Goal: Task Accomplishment & Management: Manage account settings

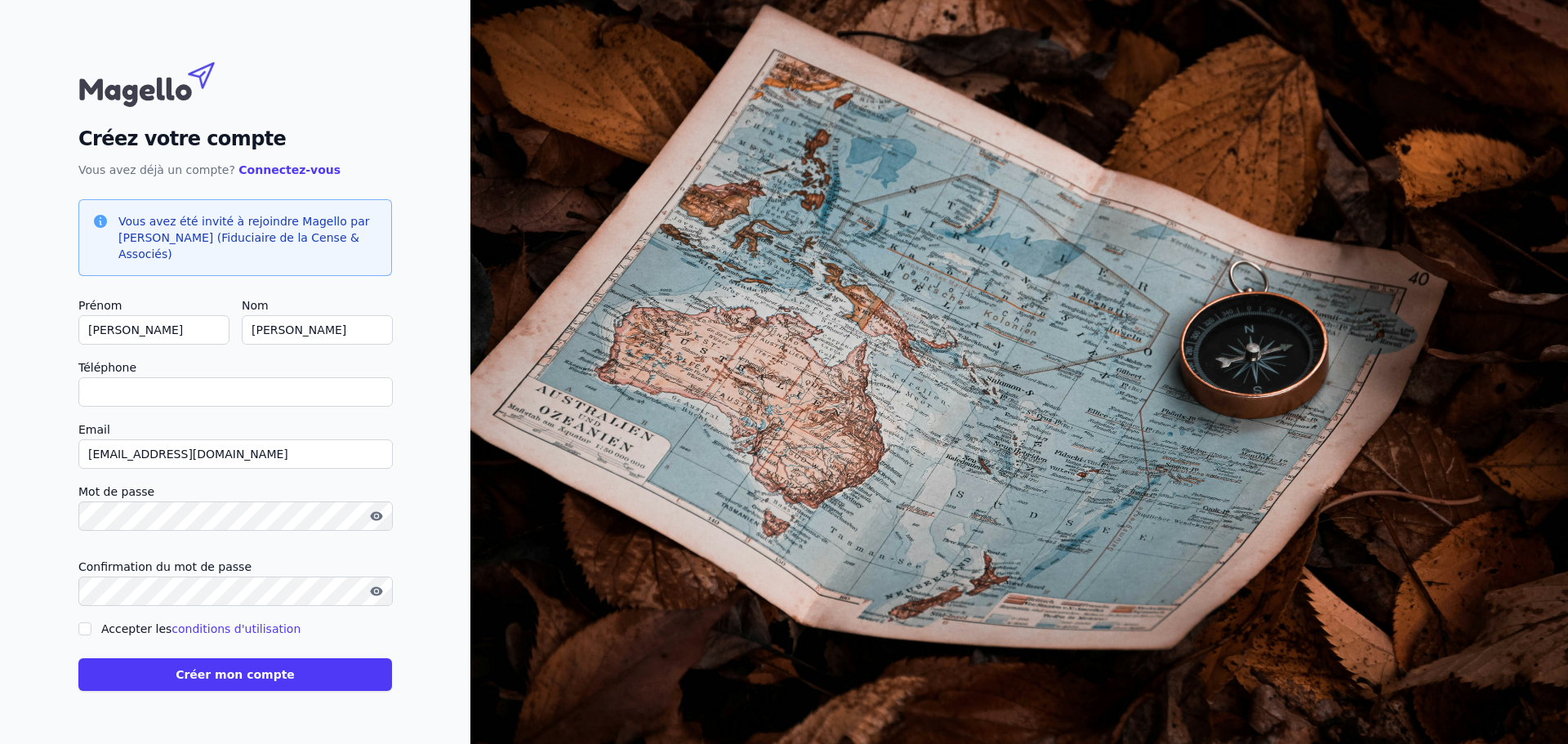
click at [204, 391] on input "Téléphone" at bounding box center [235, 391] width 314 height 29
click at [167, 378] on input "Téléphone" at bounding box center [235, 391] width 314 height 29
click at [236, 395] on input "Téléphone" at bounding box center [235, 391] width 314 height 29
type input "+32474791601"
click at [405, 486] on div "Créez votre compte Vous avez déjà un compte? Connectez-vous Vous avez été invit…" at bounding box center [235, 372] width 471 height 744
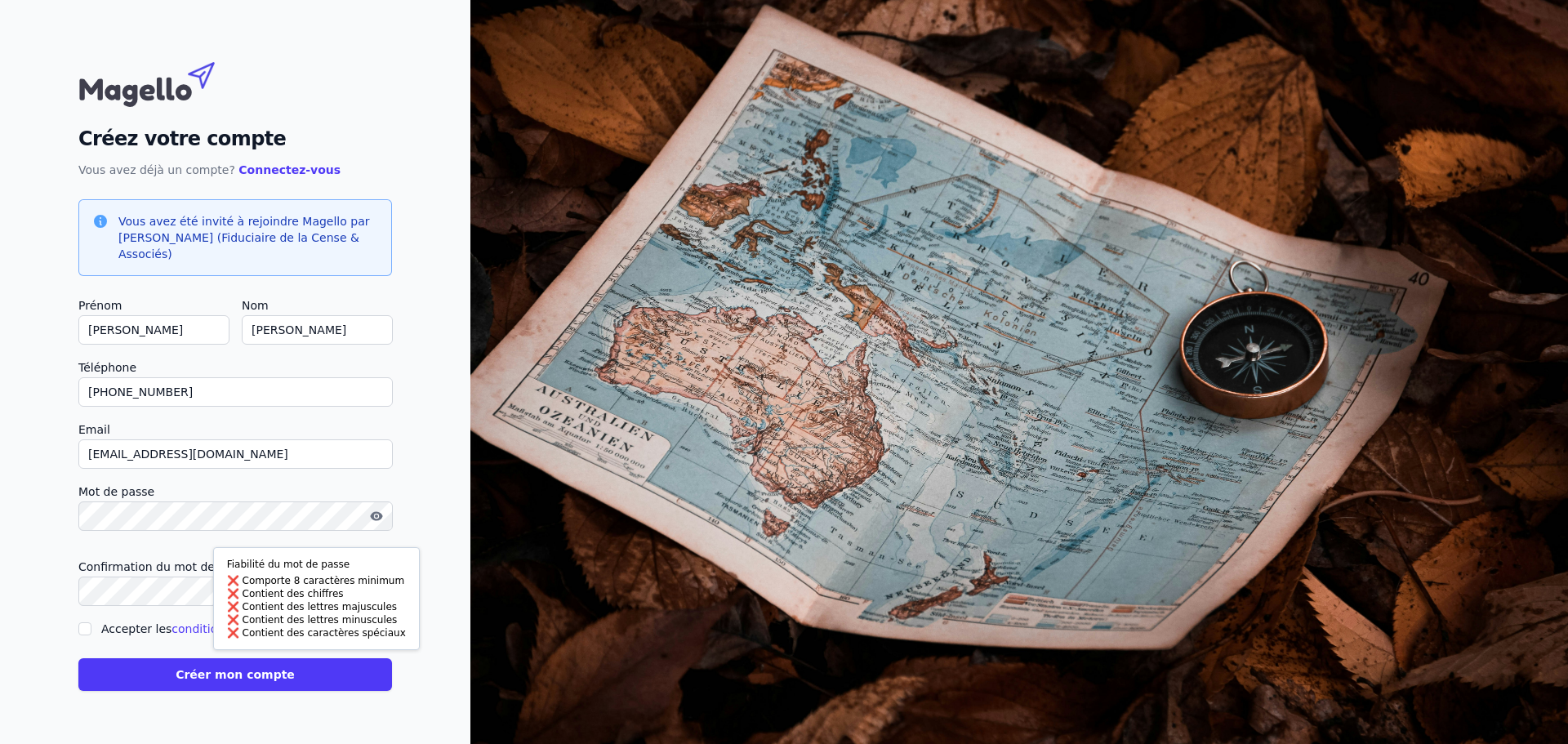
click at [26, 480] on div "Créez votre compte Vous avez déjà un compte? Connectez-vous Vous avez été invit…" at bounding box center [235, 372] width 471 height 744
click at [82, 632] on input "Accepter les conditions d'utilisation" at bounding box center [85, 628] width 13 height 13
checkbox input "true"
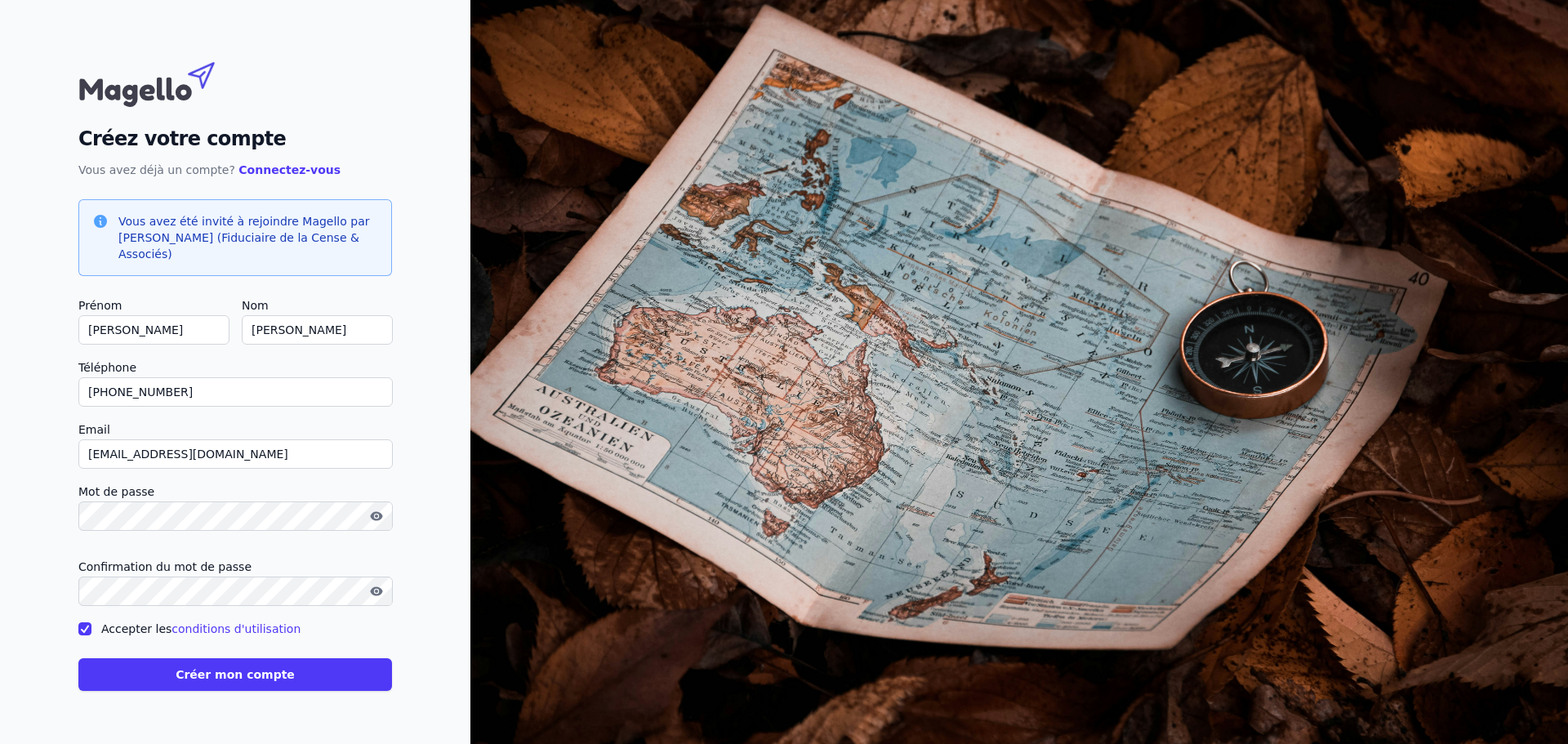
click at [223, 668] on button "Créer mon compte" at bounding box center [235, 674] width 313 height 33
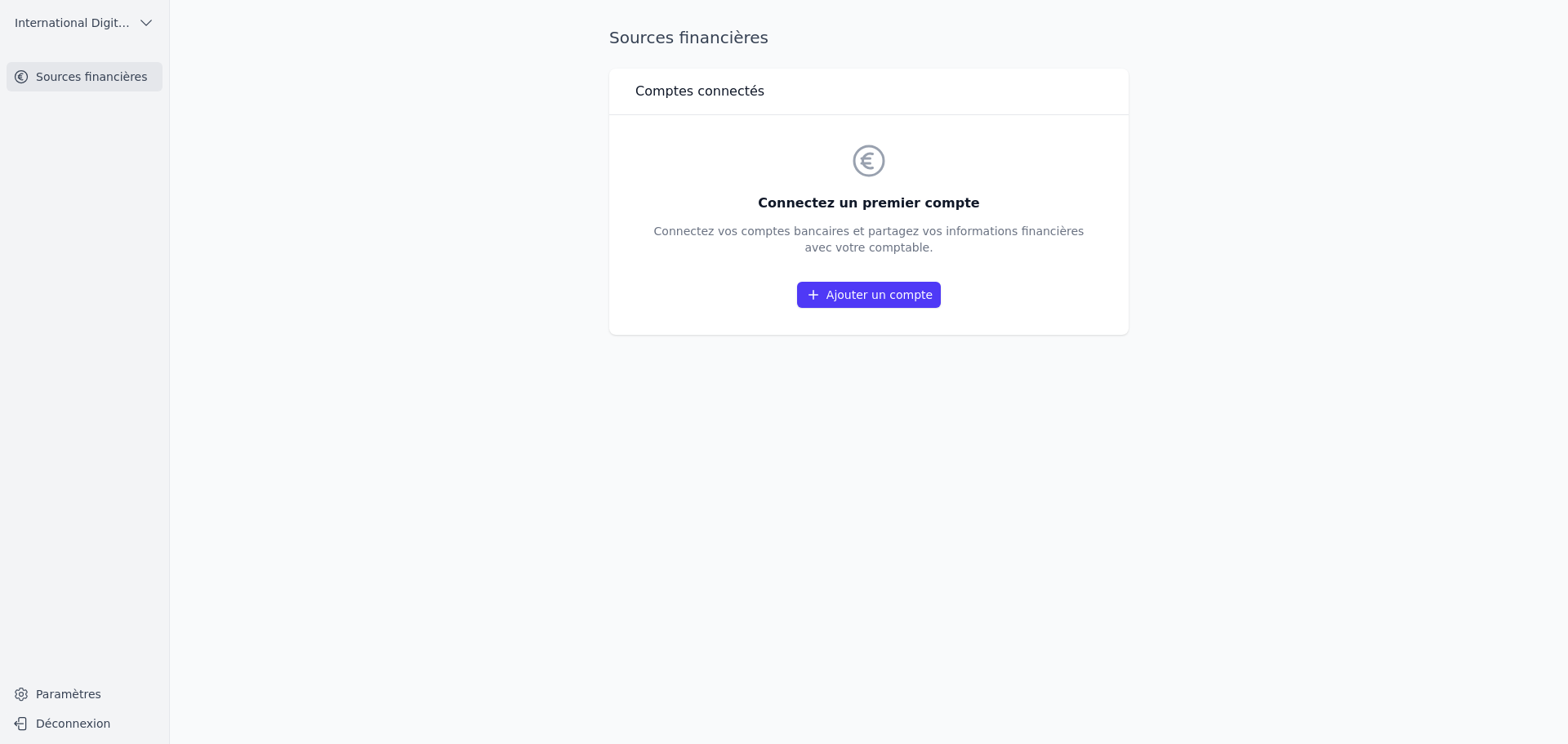
click at [852, 293] on link "Ajouter un compte" at bounding box center [869, 294] width 144 height 26
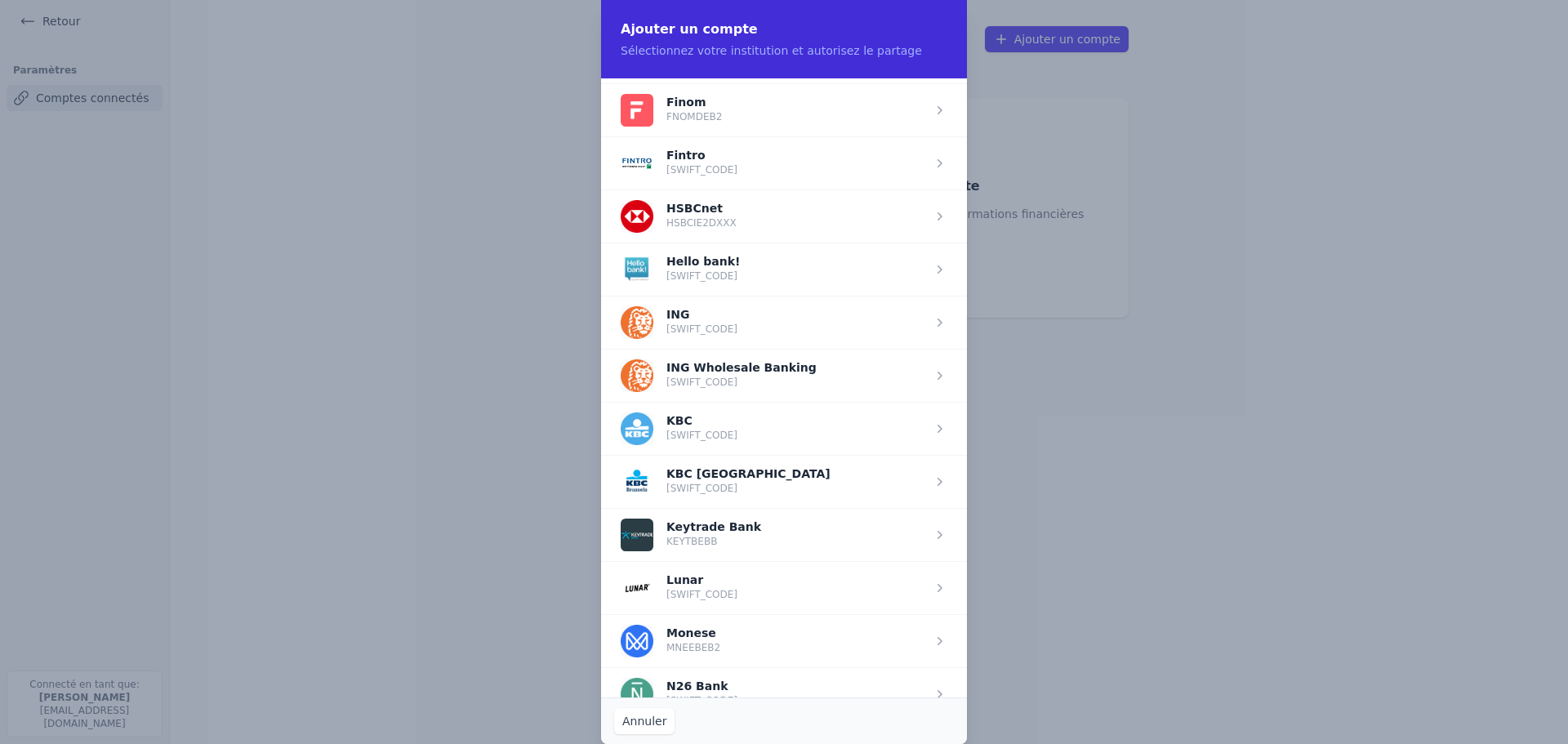
scroll to position [980, 0]
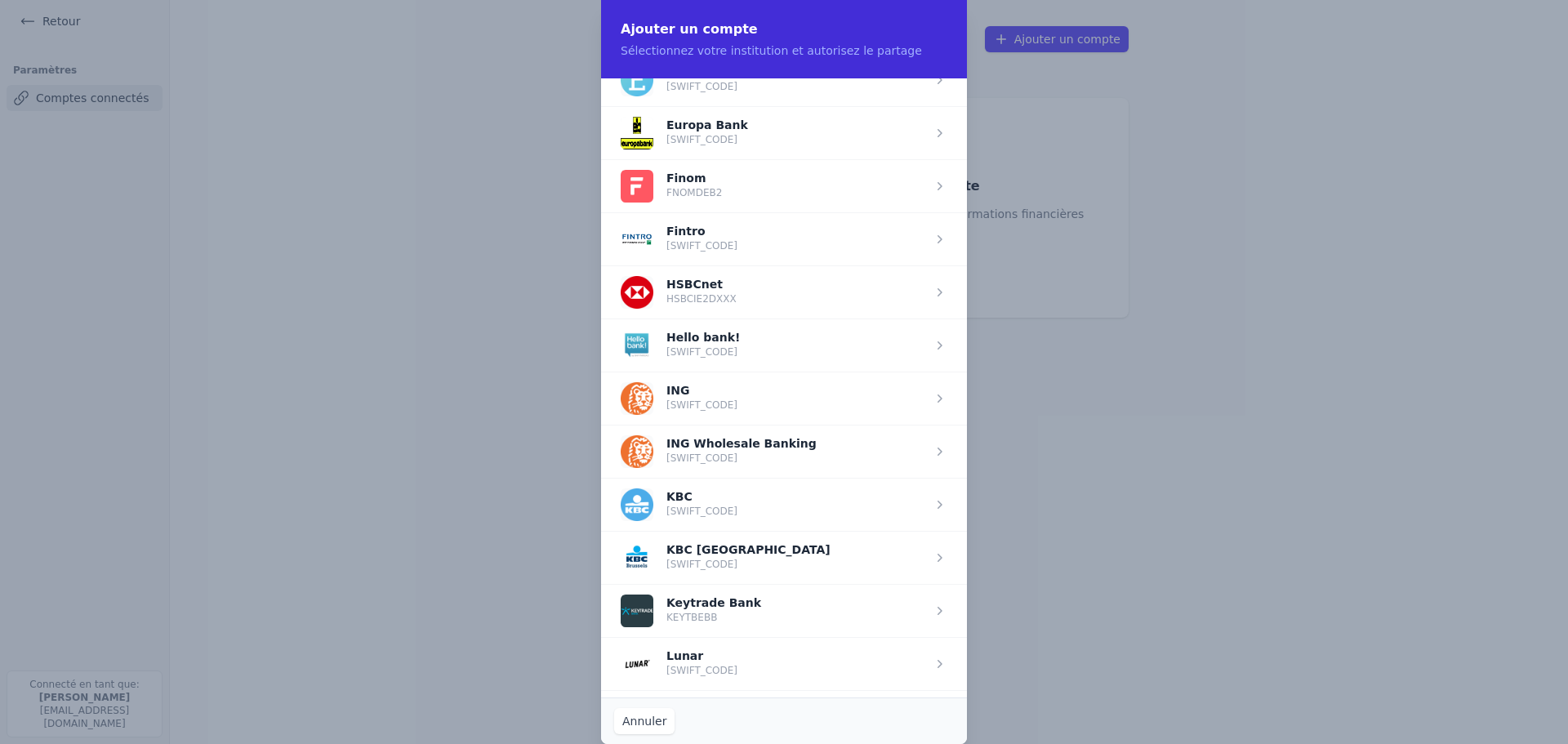
click at [709, 406] on span "button" at bounding box center [784, 398] width 366 height 53
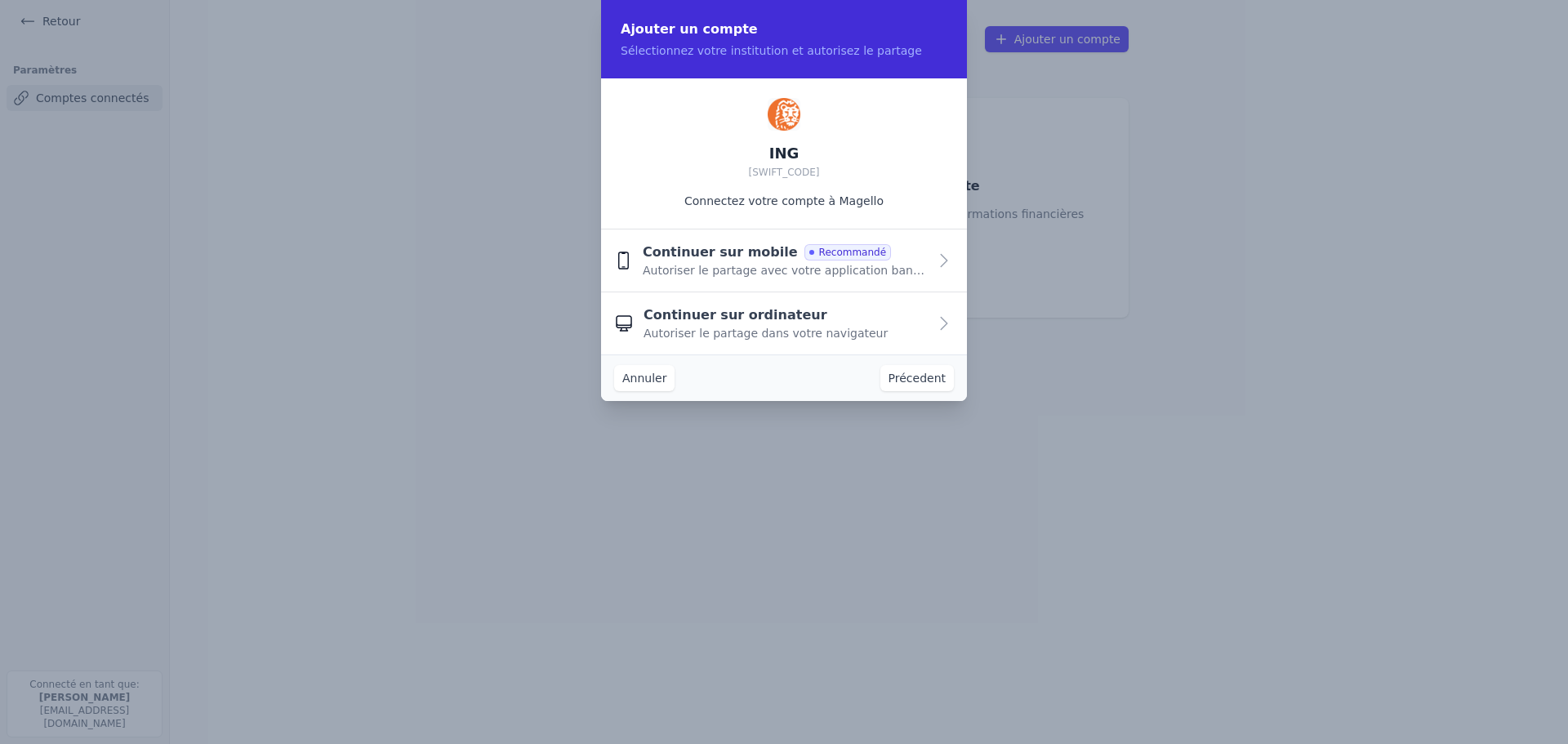
click at [832, 253] on span "Recommandé" at bounding box center [848, 252] width 87 height 16
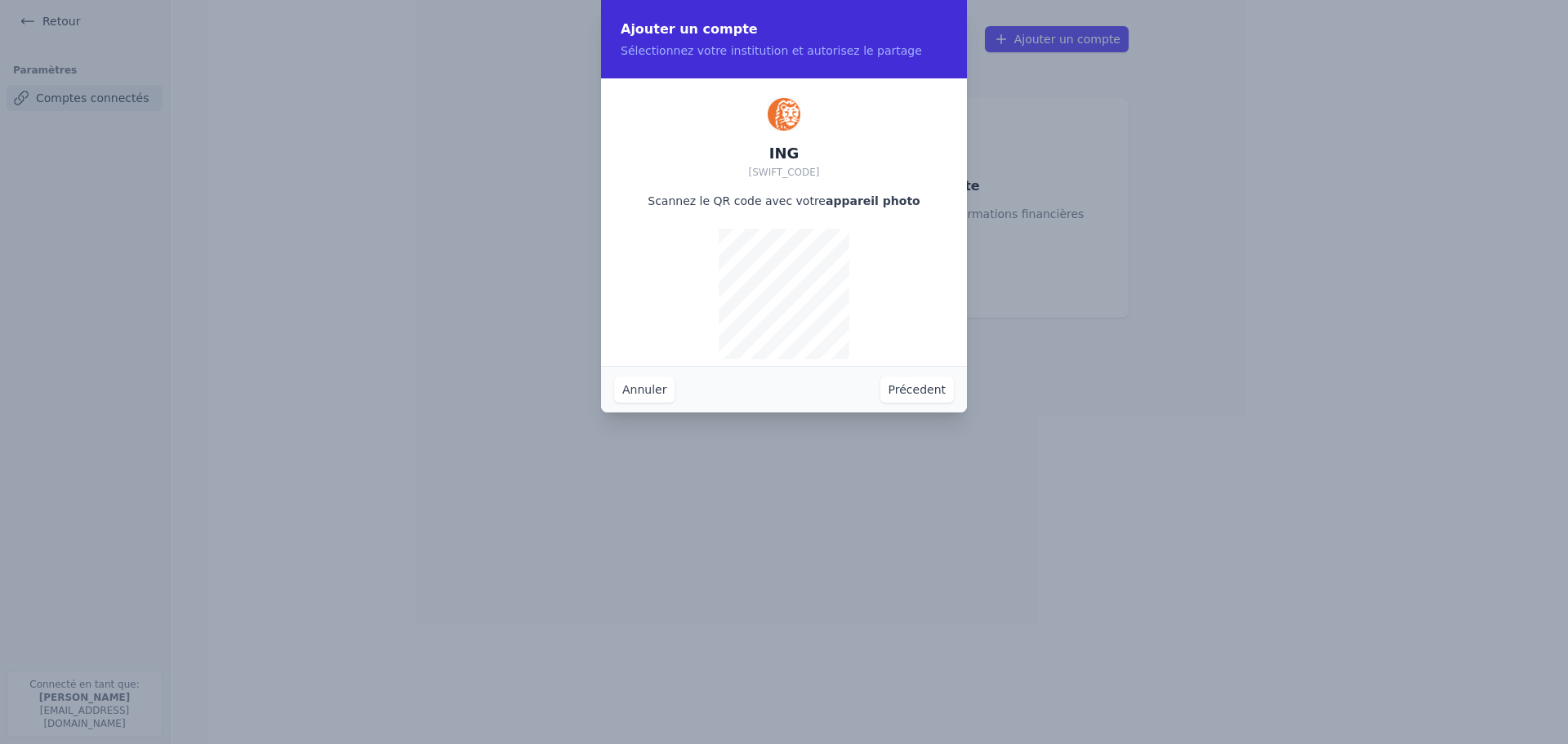
click at [635, 392] on button "Annuler" at bounding box center [644, 389] width 61 height 26
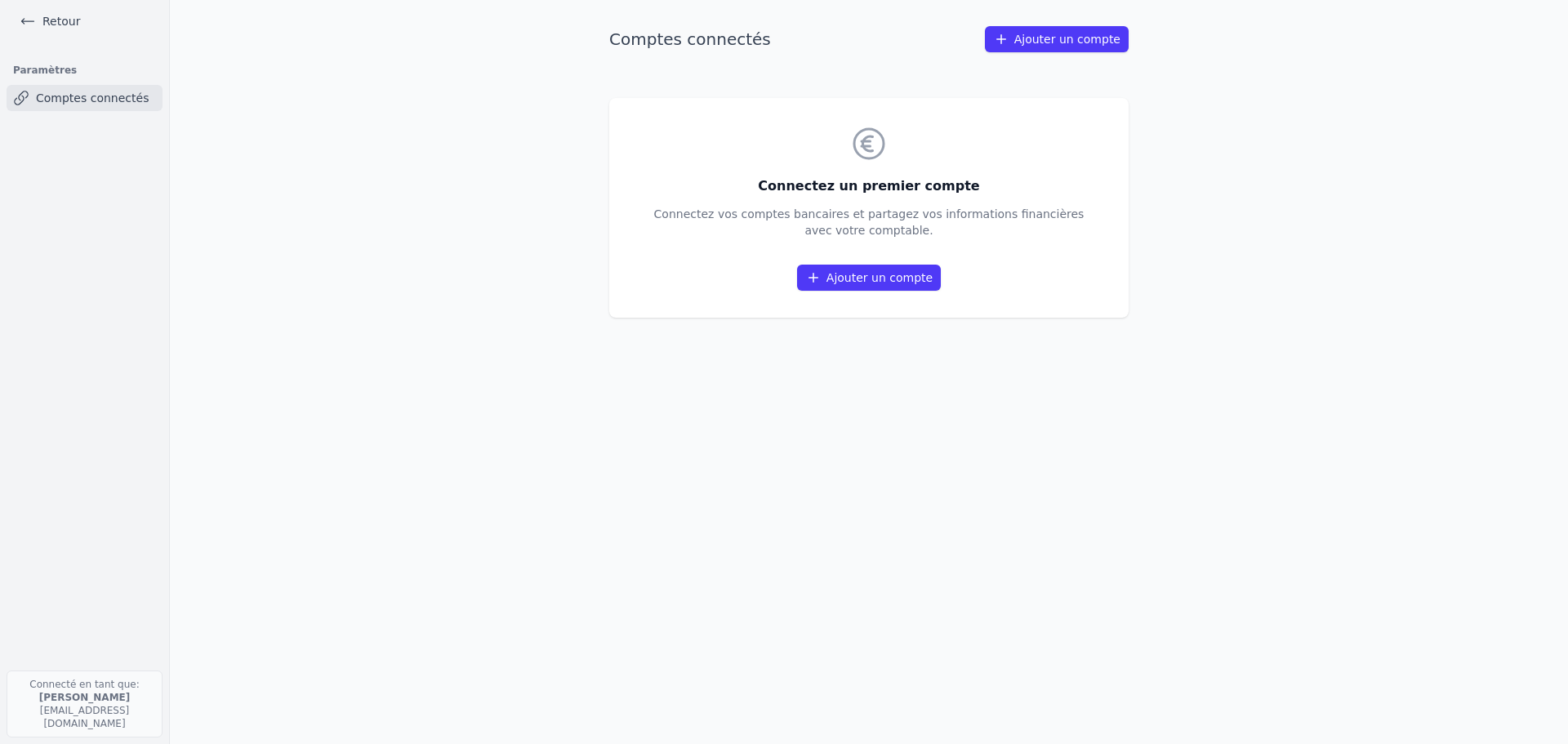
click at [904, 274] on link "Ajouter un compte" at bounding box center [869, 277] width 144 height 26
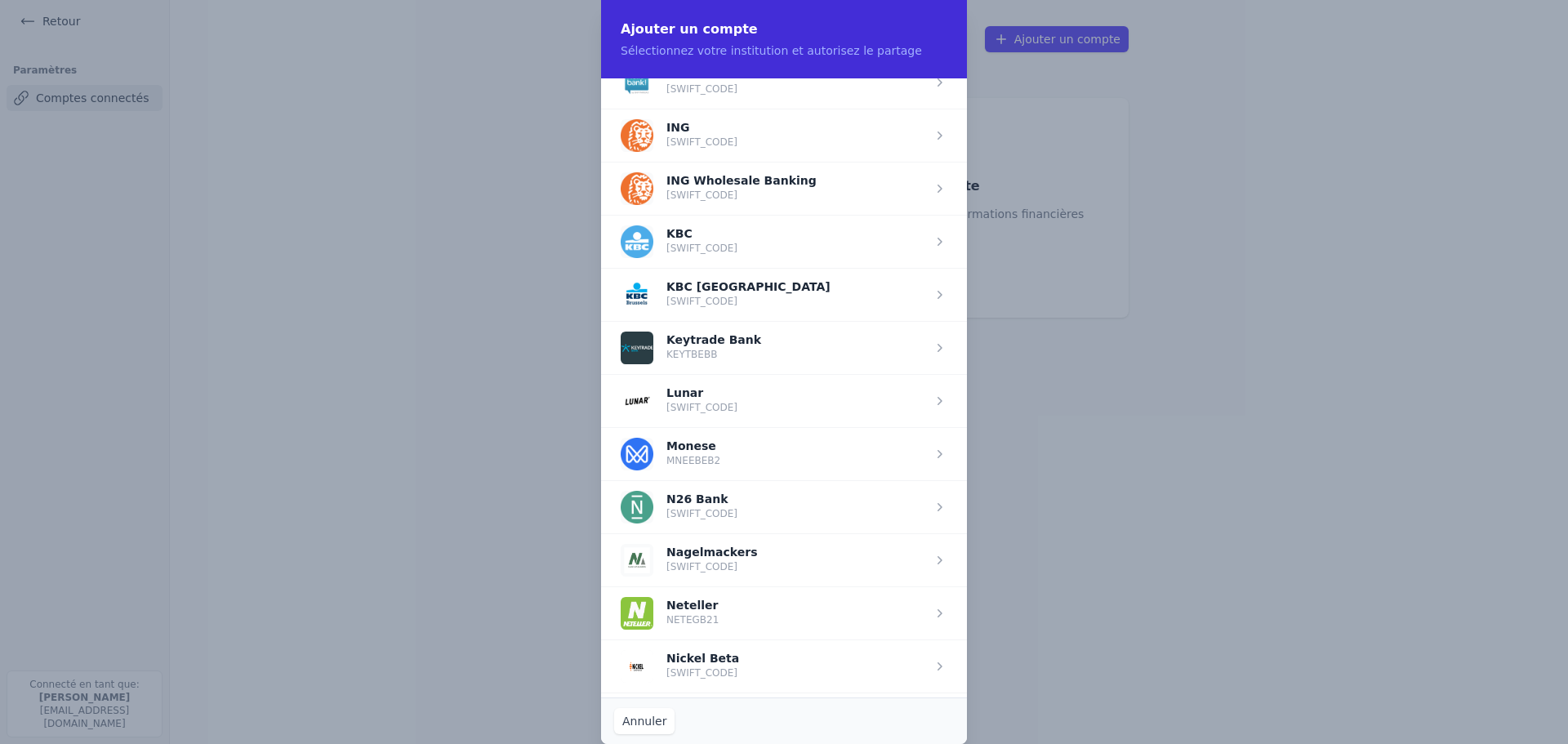
scroll to position [1218, 0]
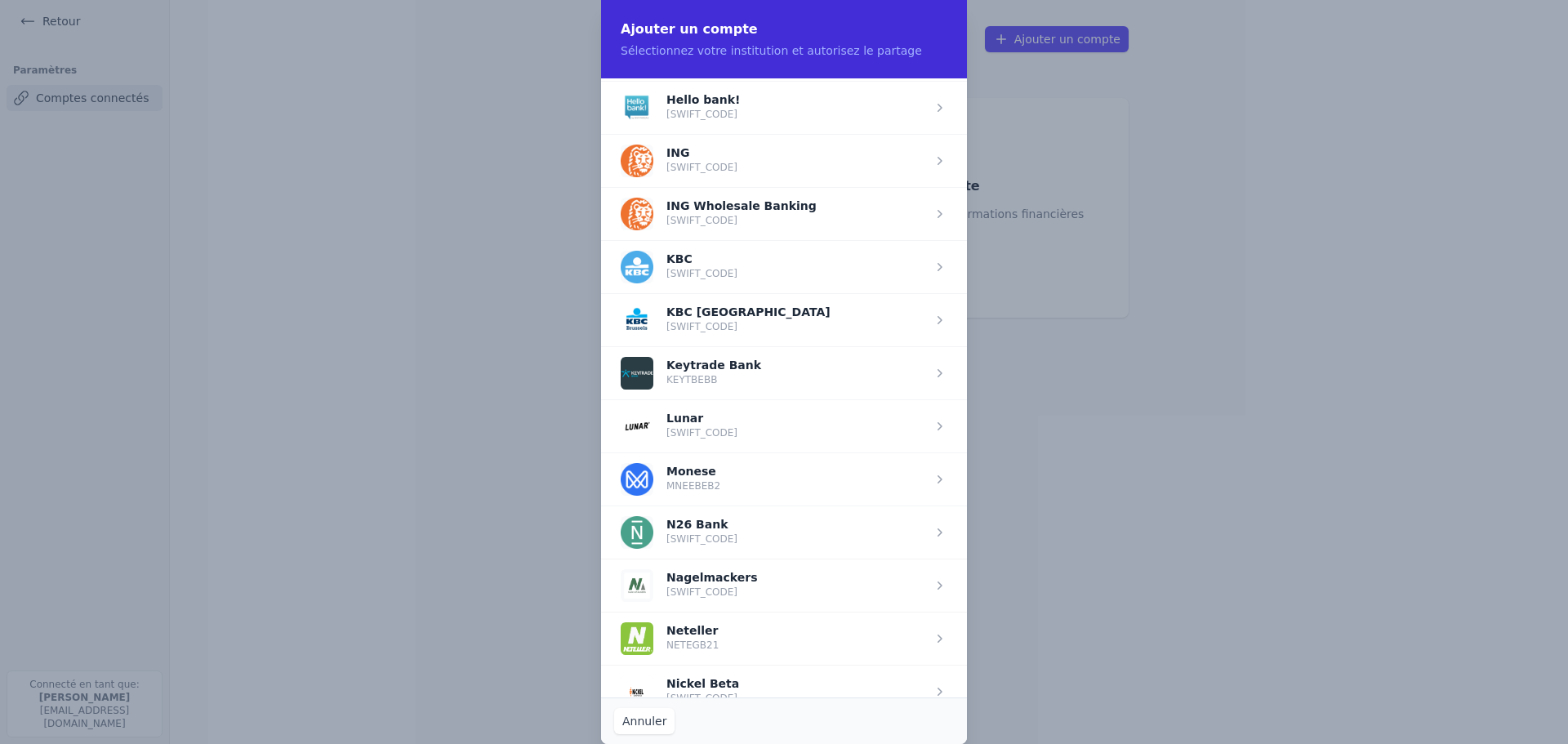
click at [707, 168] on span "button" at bounding box center [784, 160] width 366 height 53
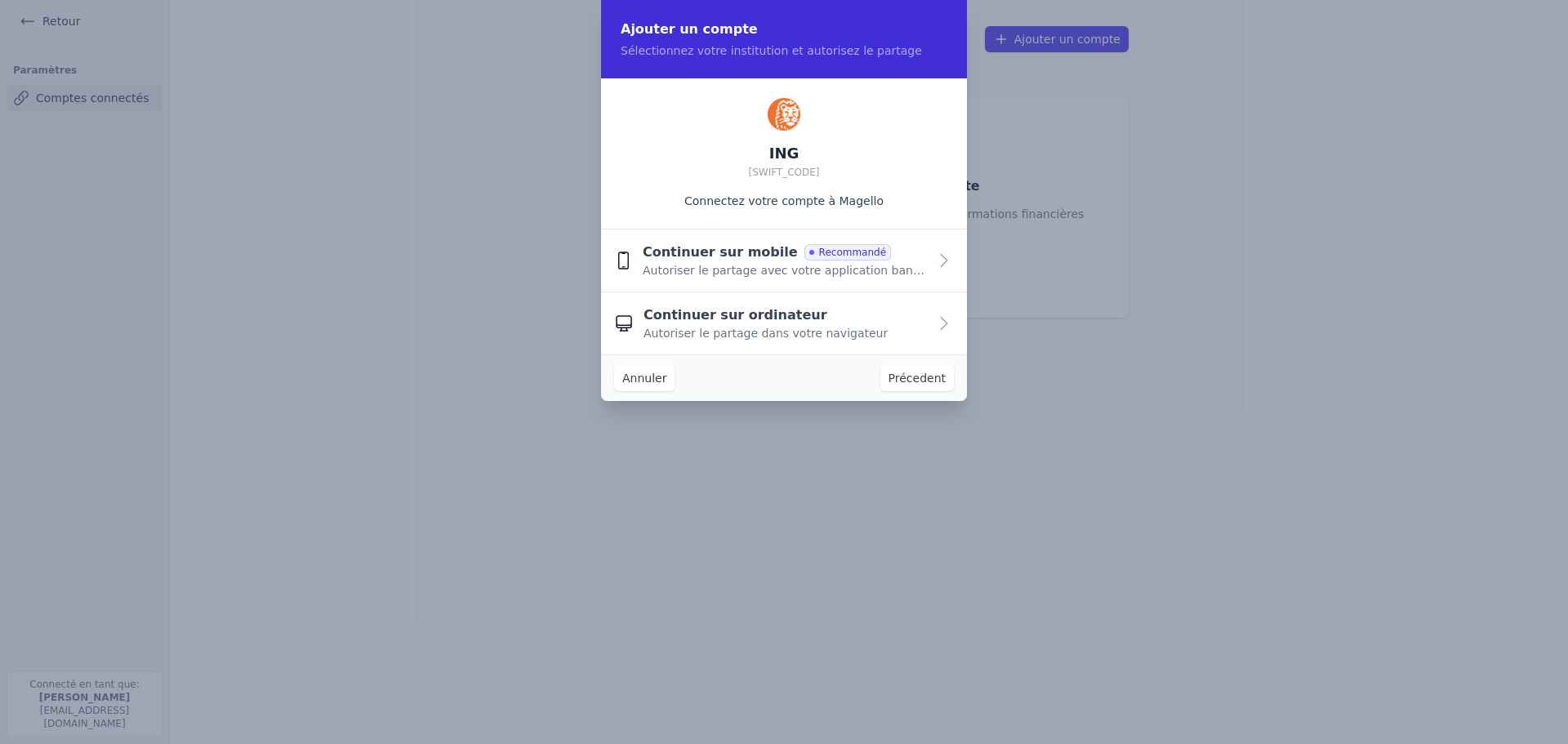
scroll to position [0, 0]
click at [816, 330] on span "Autoriser le partage dans votre navigateur" at bounding box center [765, 333] width 244 height 16
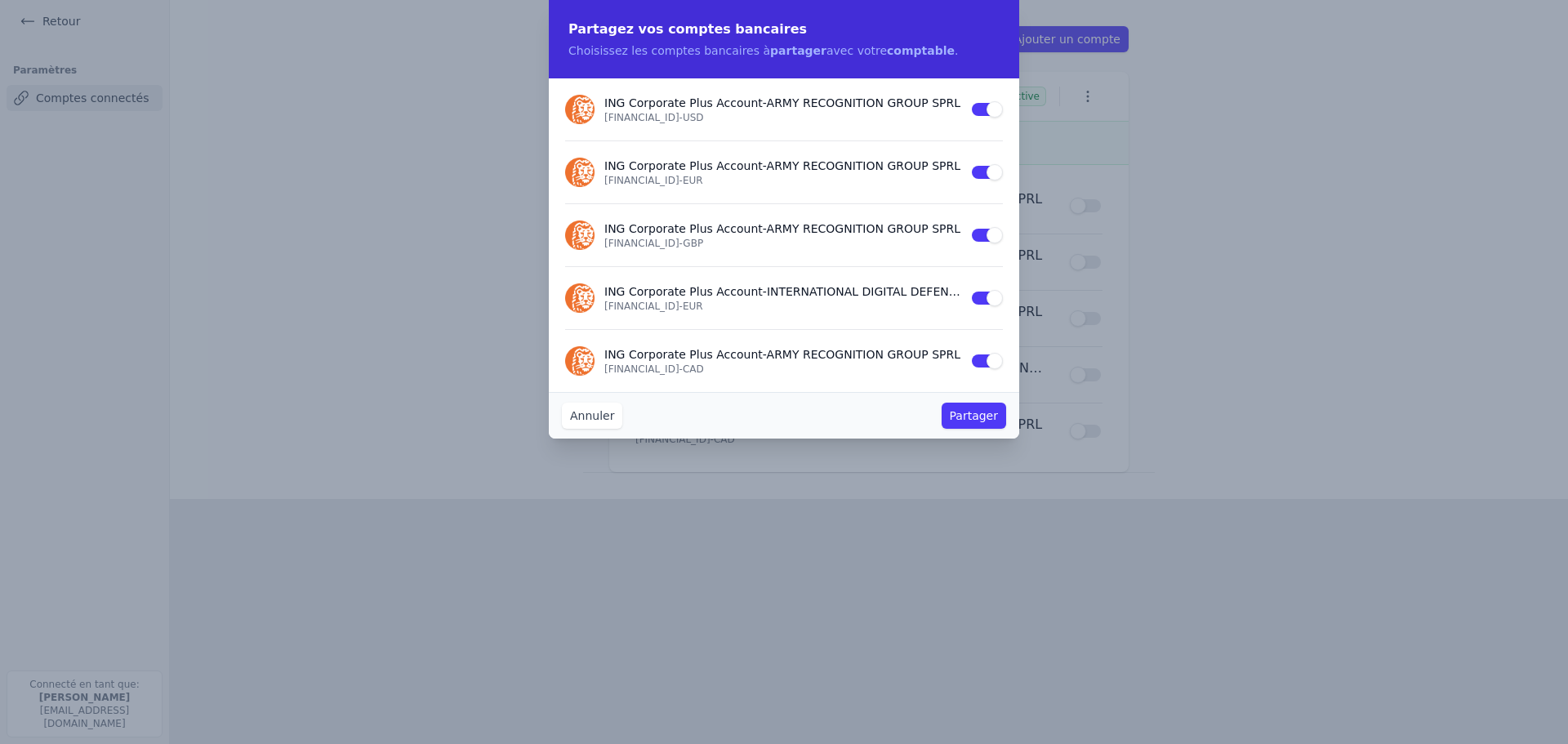
click at [980, 420] on button "Partager" at bounding box center [974, 416] width 65 height 26
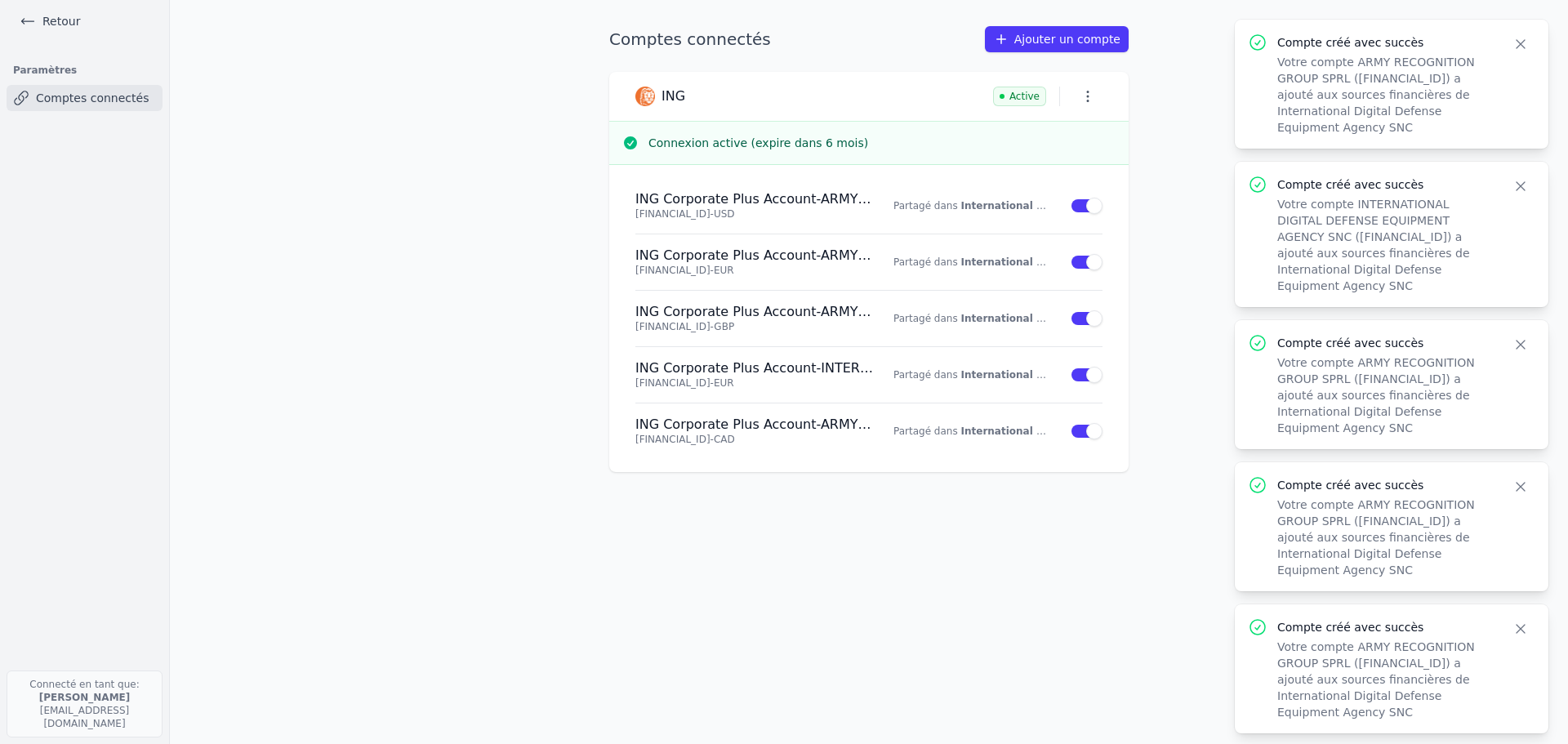
click at [1098, 606] on div "Comptes connectés Ajouter un compte ING Active Connexion active (expire dans 6 …" at bounding box center [869, 372] width 572 height 692
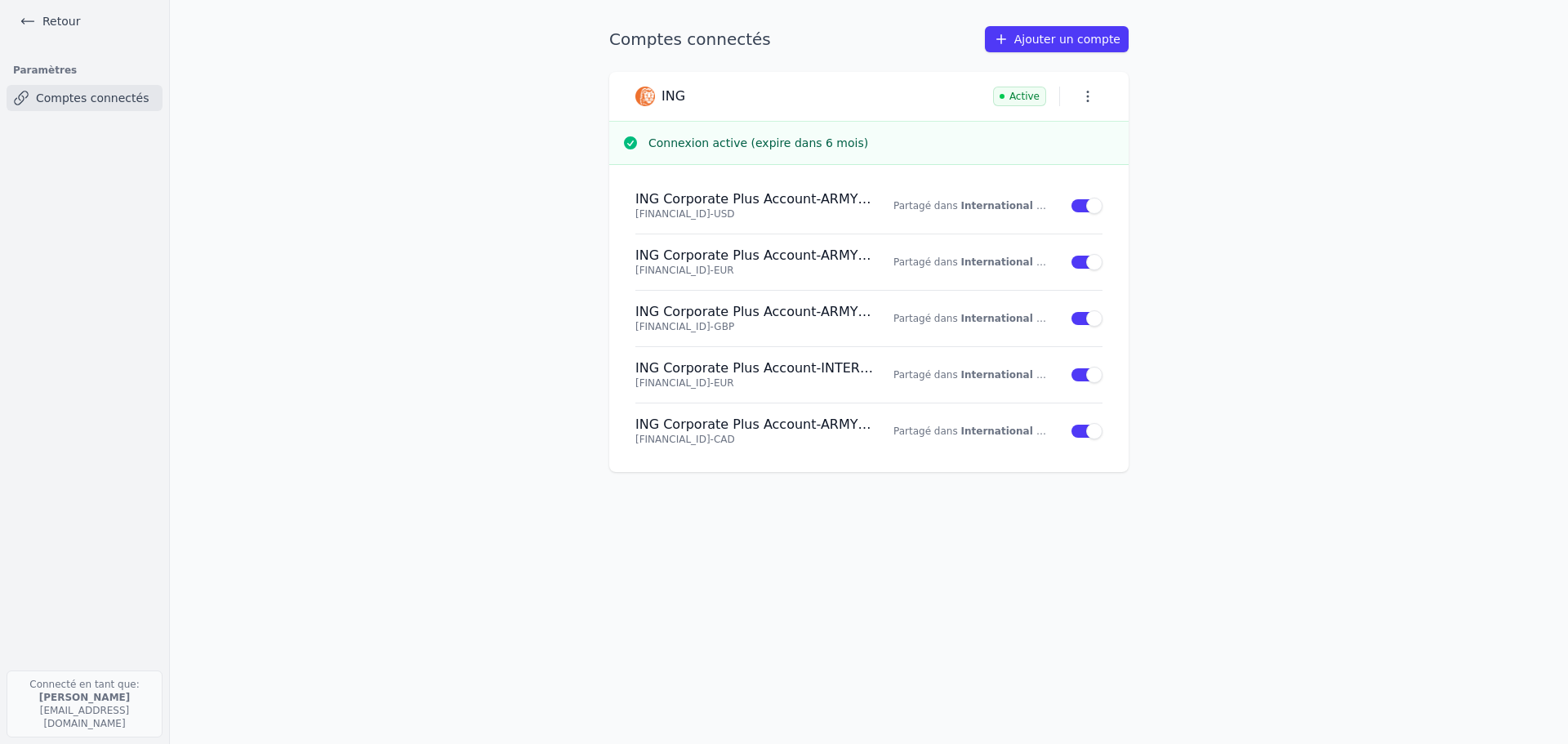
click at [37, 19] on link "Retour" at bounding box center [50, 21] width 74 height 23
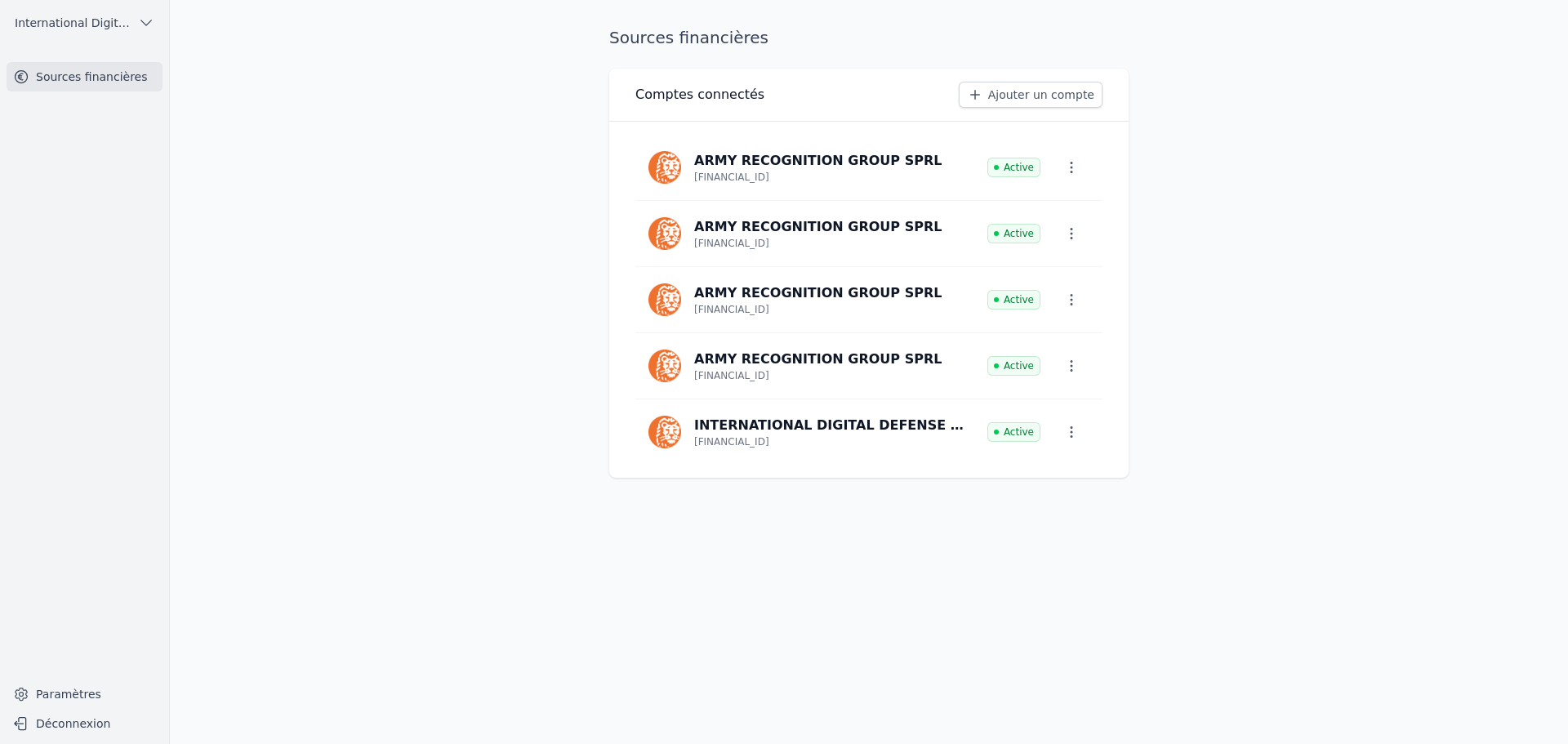
click at [84, 729] on button "Déconnexion" at bounding box center [85, 723] width 156 height 26
